Goal: Obtain resource: Obtain resource

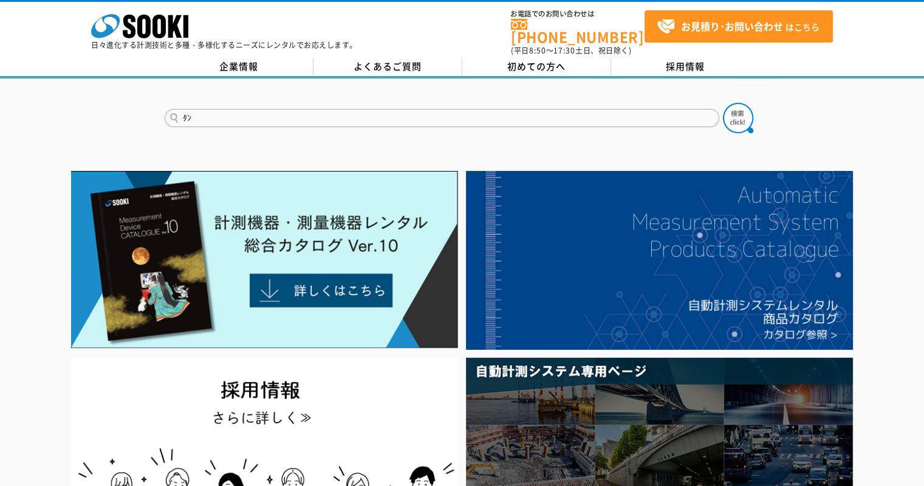
type input "ﾀ"
type input "単位水量"
click at [723, 103] on button at bounding box center [738, 118] width 30 height 30
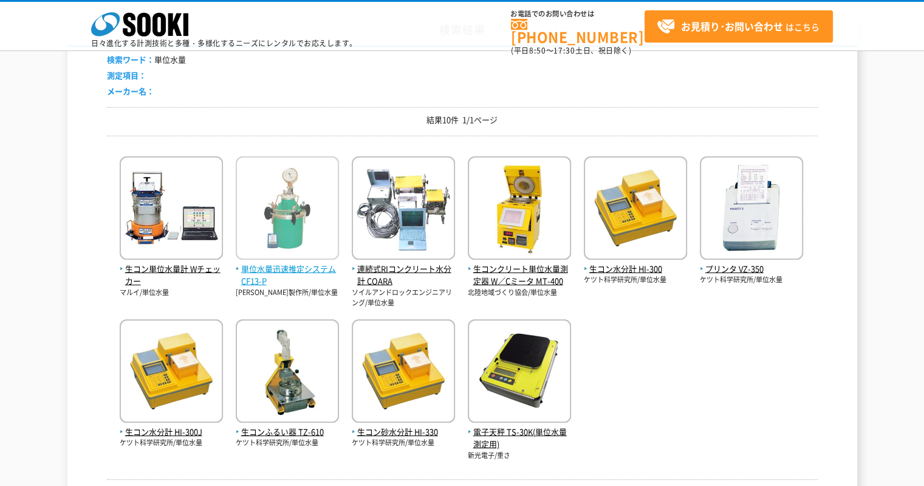
scroll to position [122, 0]
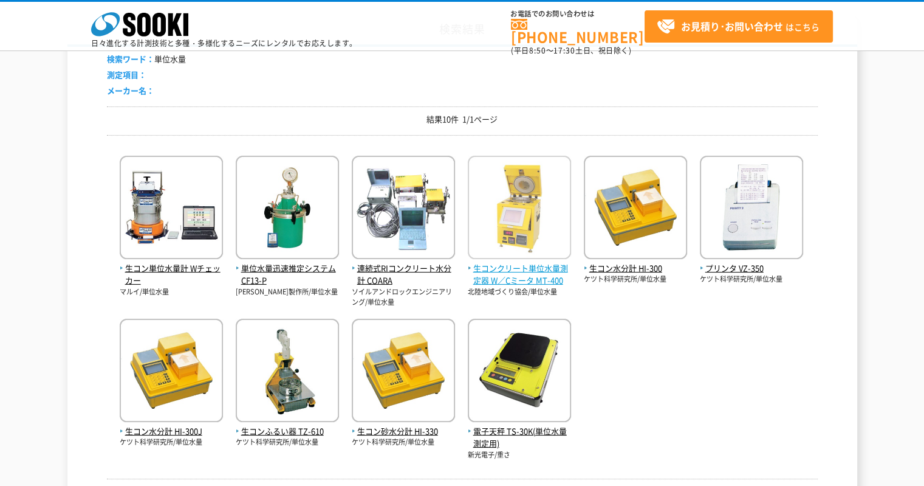
click at [549, 220] on img at bounding box center [519, 209] width 103 height 106
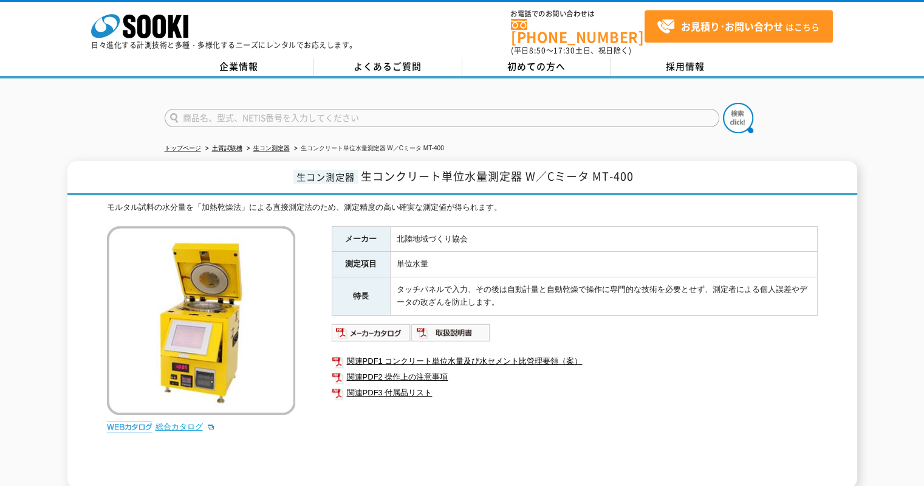
click at [183, 422] on link "総合カタログ" at bounding box center [186, 426] width 60 height 9
